Goal: Check status: Check status

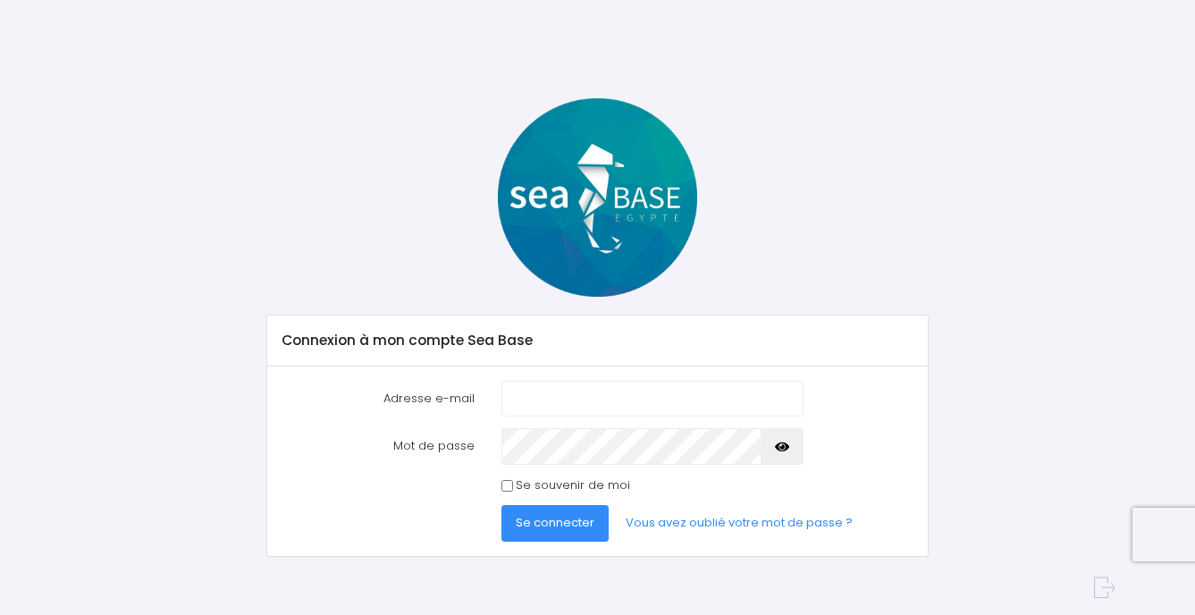
type input "[EMAIL_ADDRESS][DOMAIN_NAME]"
click at [561, 515] on span "Se connecter" at bounding box center [555, 522] width 79 height 17
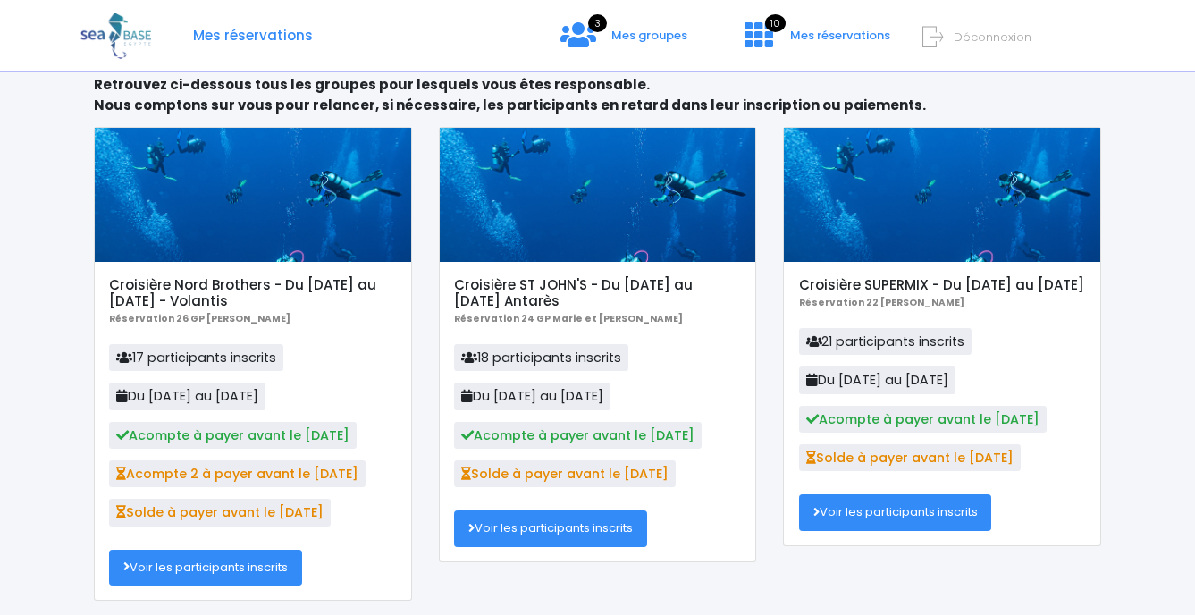
scroll to position [89, 0]
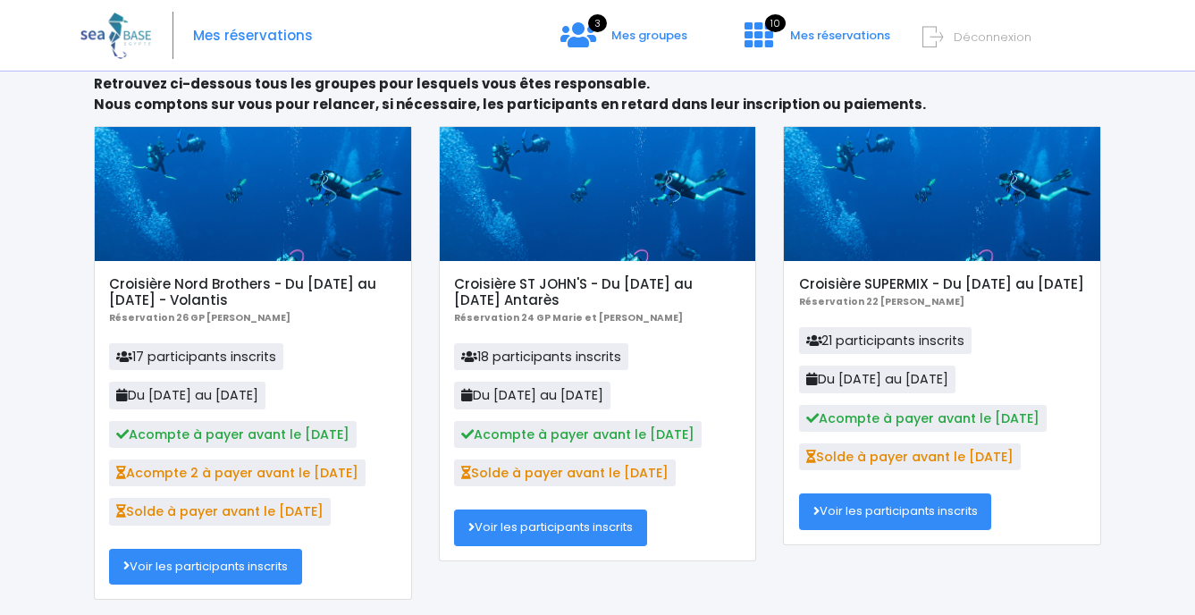
click at [208, 564] on link "Voir les participants inscrits" at bounding box center [205, 567] width 193 height 36
